Goal: Information Seeking & Learning: Learn about a topic

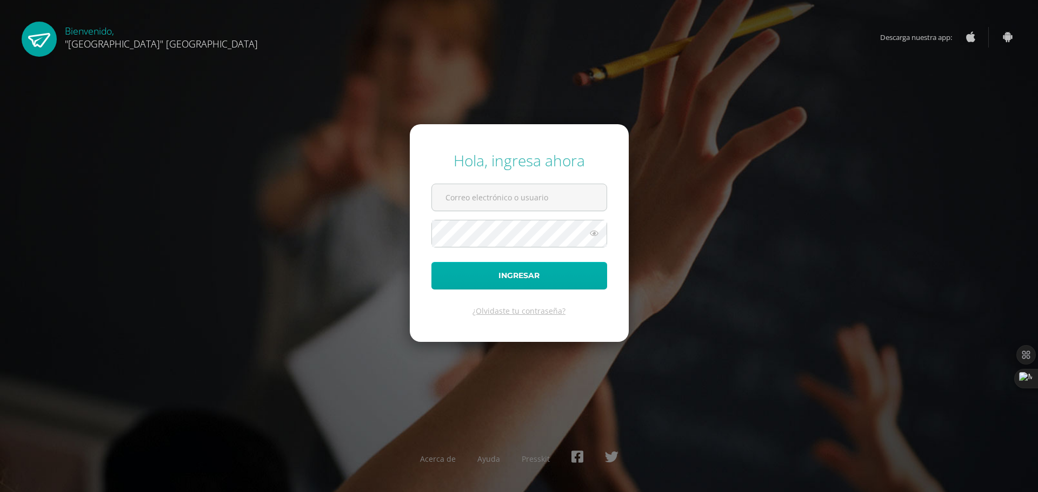
type input "24042@lasallechiquimula.edu.gt"
click at [464, 273] on button "Ingresar" at bounding box center [519, 276] width 176 height 28
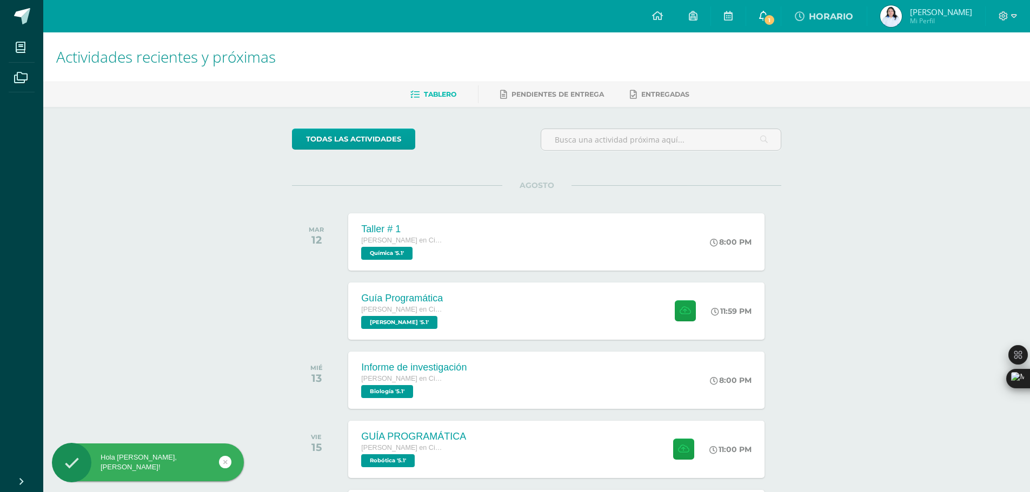
click at [768, 14] on icon at bounding box center [763, 16] width 9 height 10
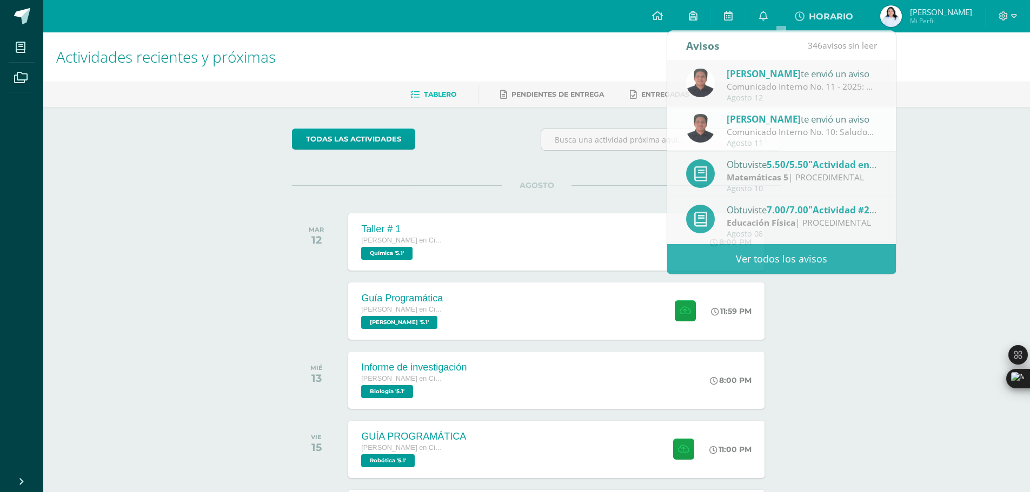
click at [799, 398] on div "todas las Actividades No tienes actividades Échale un vistazo a los demás perío…" at bounding box center [536, 396] width 532 height 578
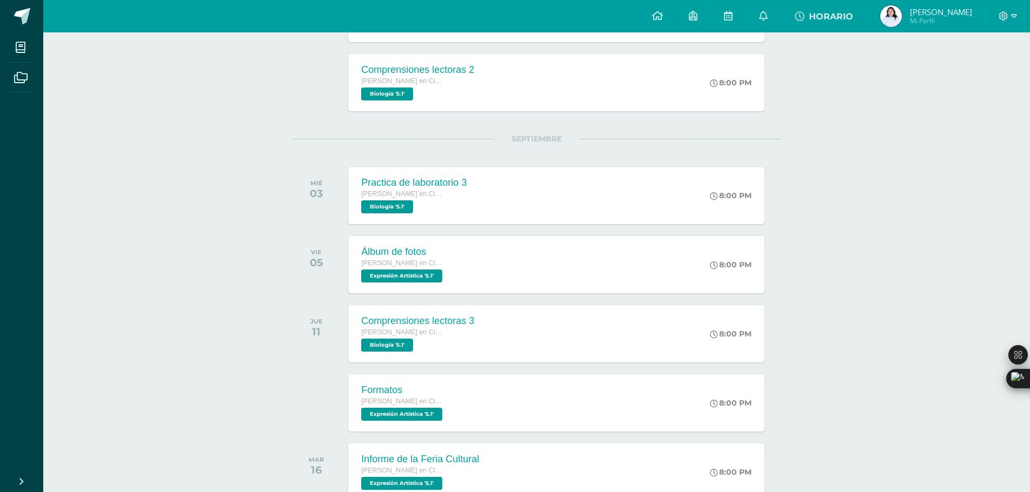
scroll to position [811, 0]
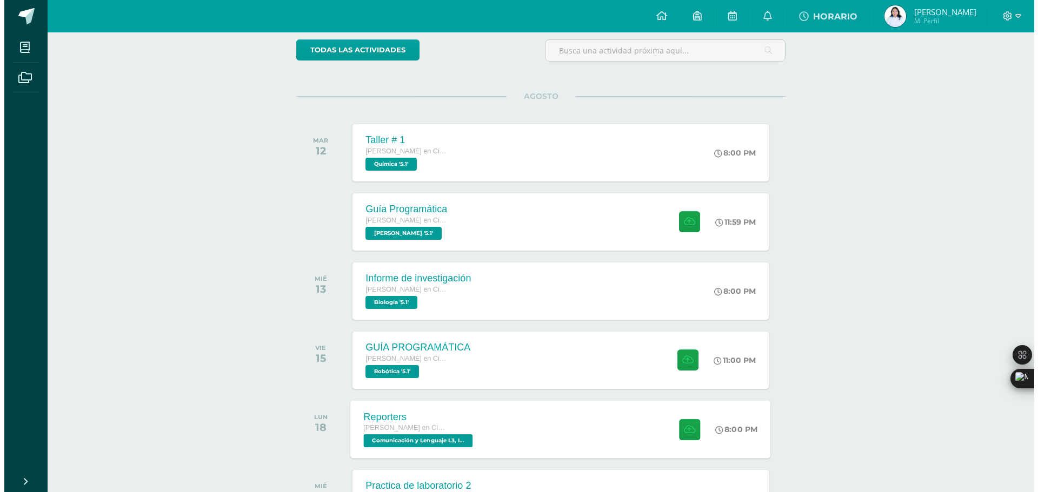
scroll to position [108, 0]
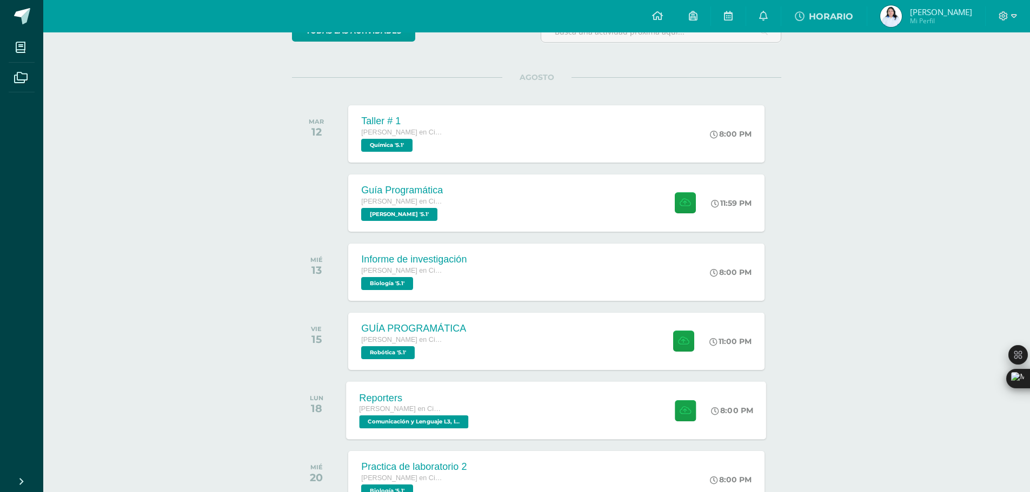
click at [571, 388] on div "Reporters [PERSON_NAME] en Ciencias y Letras Comunicación y Lenguaje L3, Inglés…" at bounding box center [556, 411] width 420 height 58
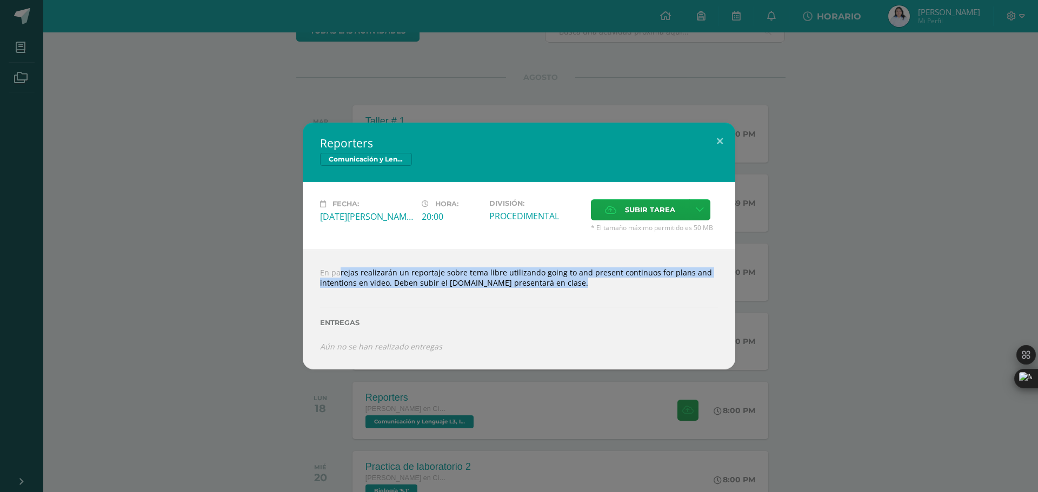
drag, startPoint x: 318, startPoint y: 271, endPoint x: 577, endPoint y: 285, distance: 258.7
click at [622, 302] on div "En parejas realizarán un reportaje sobre tema libre utilizando going to and pre…" at bounding box center [519, 309] width 432 height 119
copy div "En parejas realizarán un reportaje sobre tema libre utilizando going to and pre…"
